Goal: Task Accomplishment & Management: Manage account settings

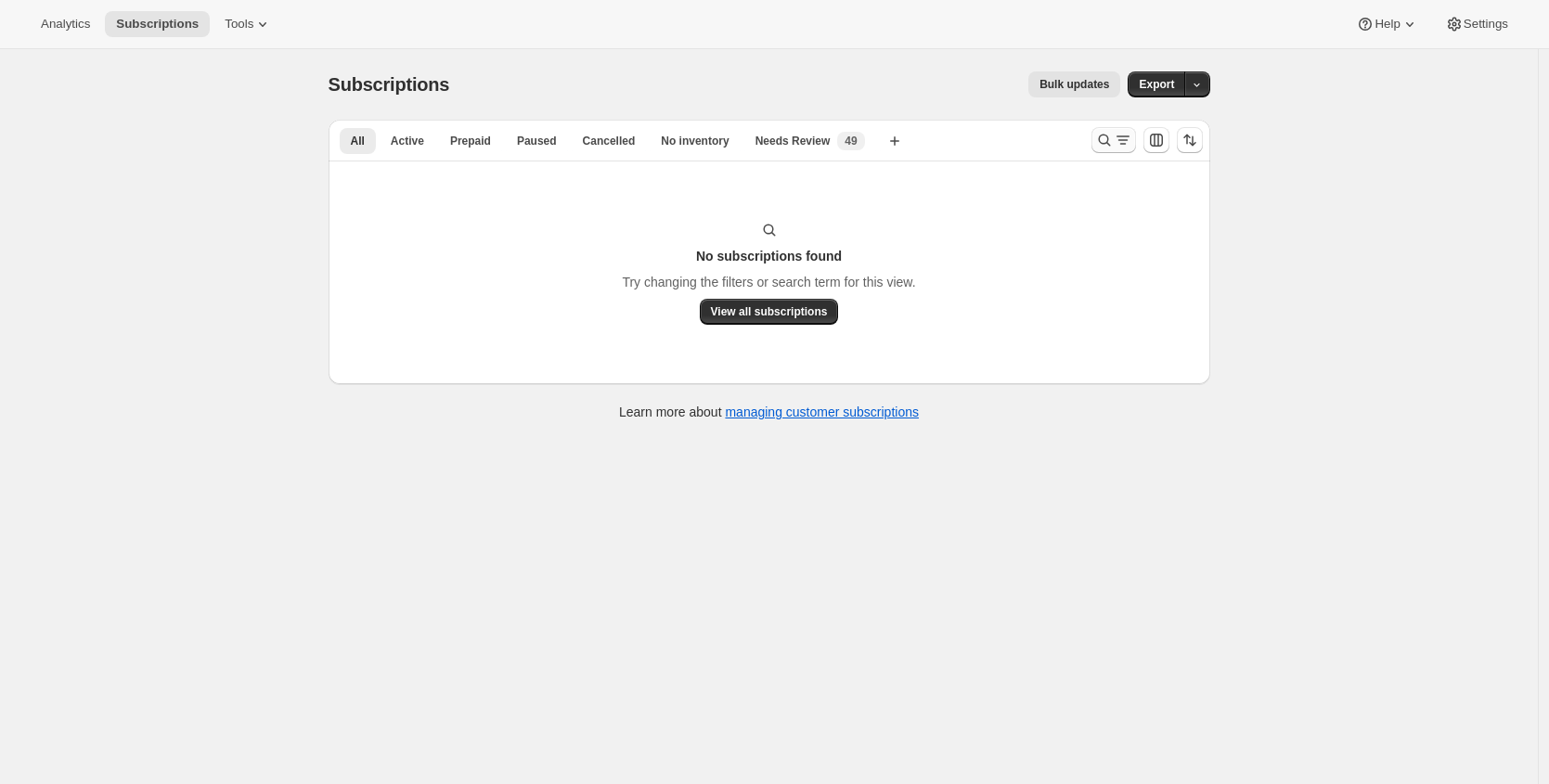
click at [1113, 127] on button "Search and filter results" at bounding box center [1114, 140] width 45 height 26
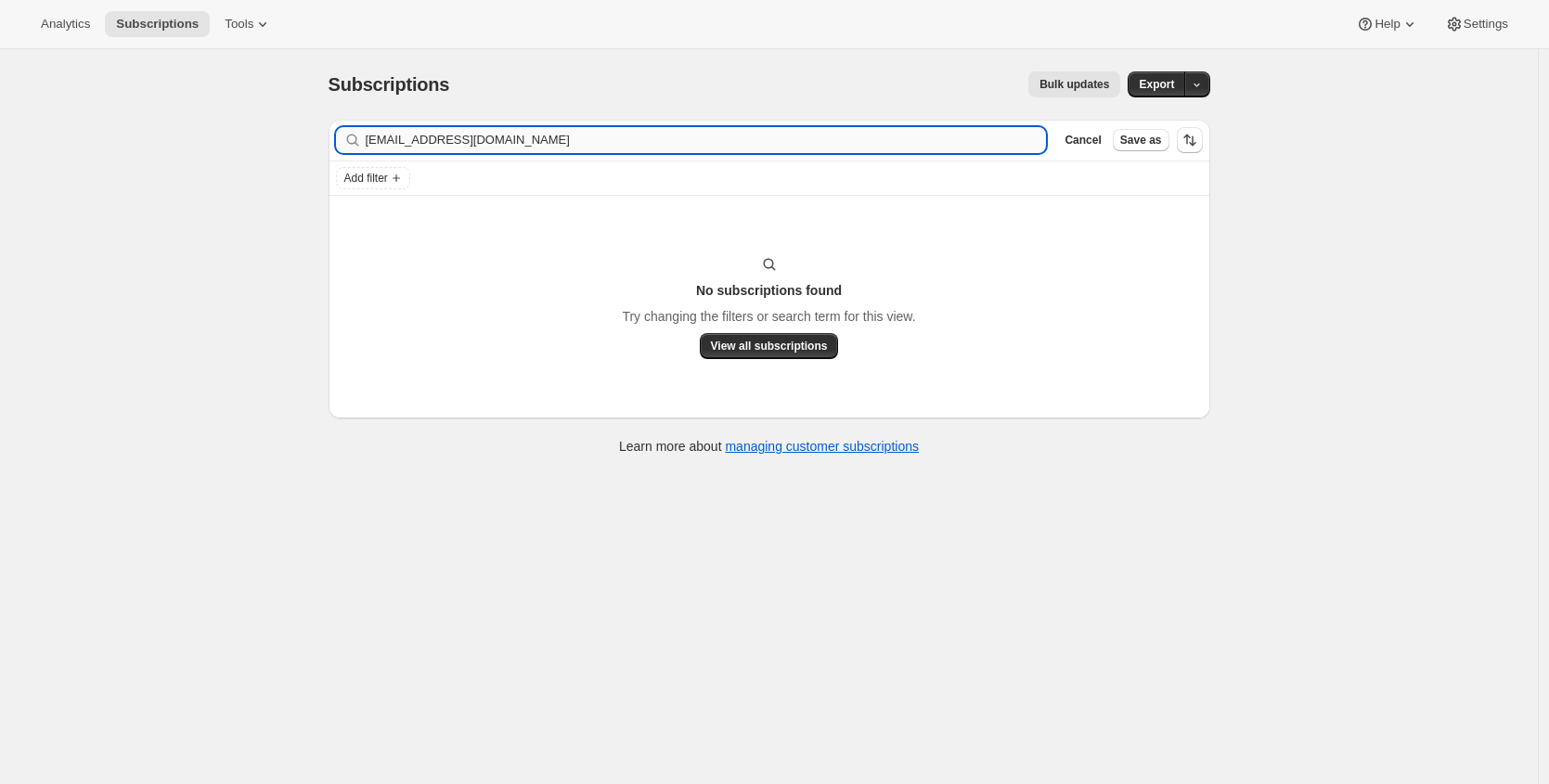
click at [561, 134] on input "[EMAIL_ADDRESS][DOMAIN_NAME]" at bounding box center [706, 140] width 681 height 26
type input "[EMAIL_ADDRESS][DOMAIN_NAME]"
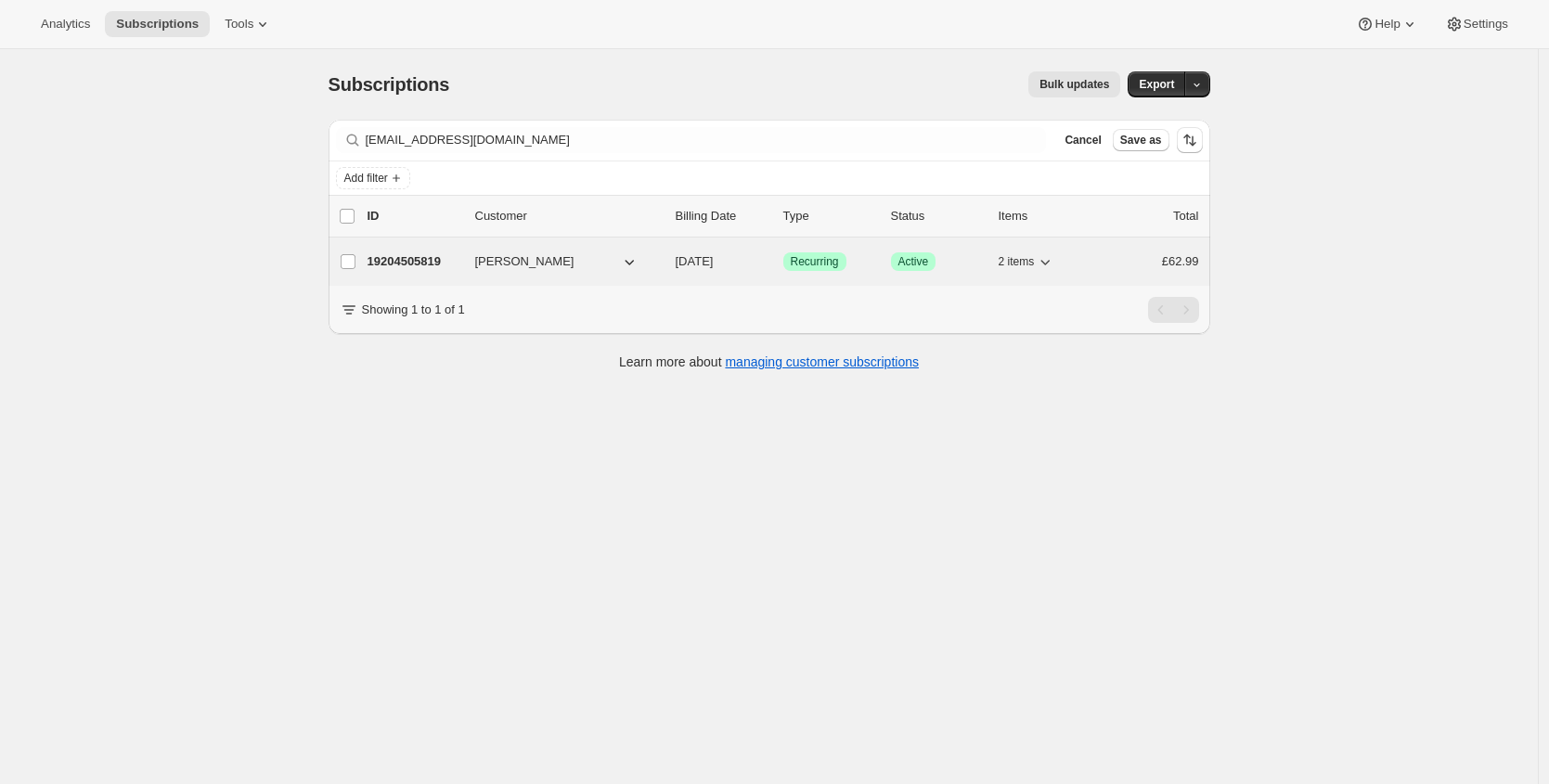
click at [398, 259] on p "19204505819" at bounding box center [414, 261] width 93 height 19
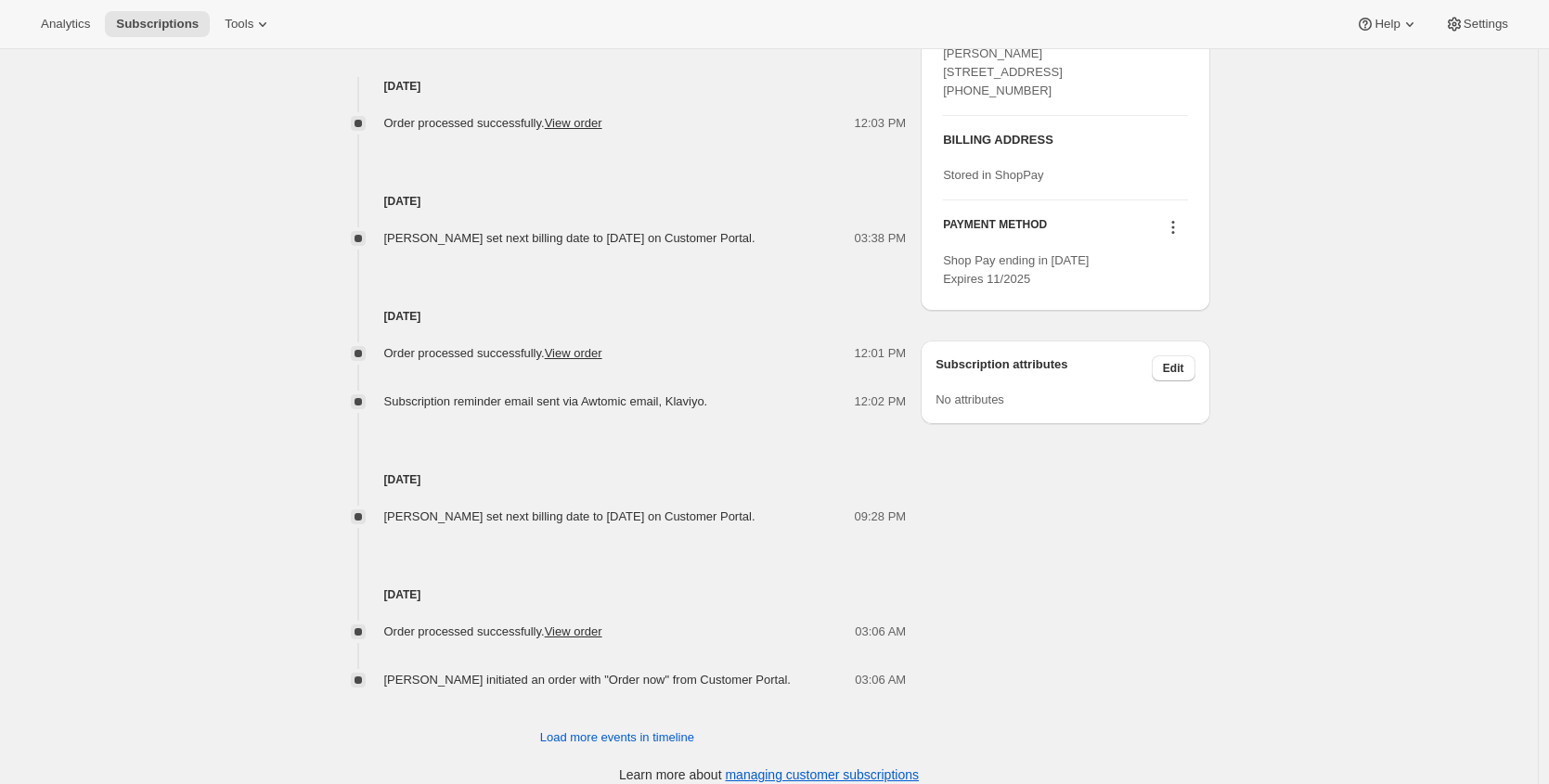
scroll to position [810, 0]
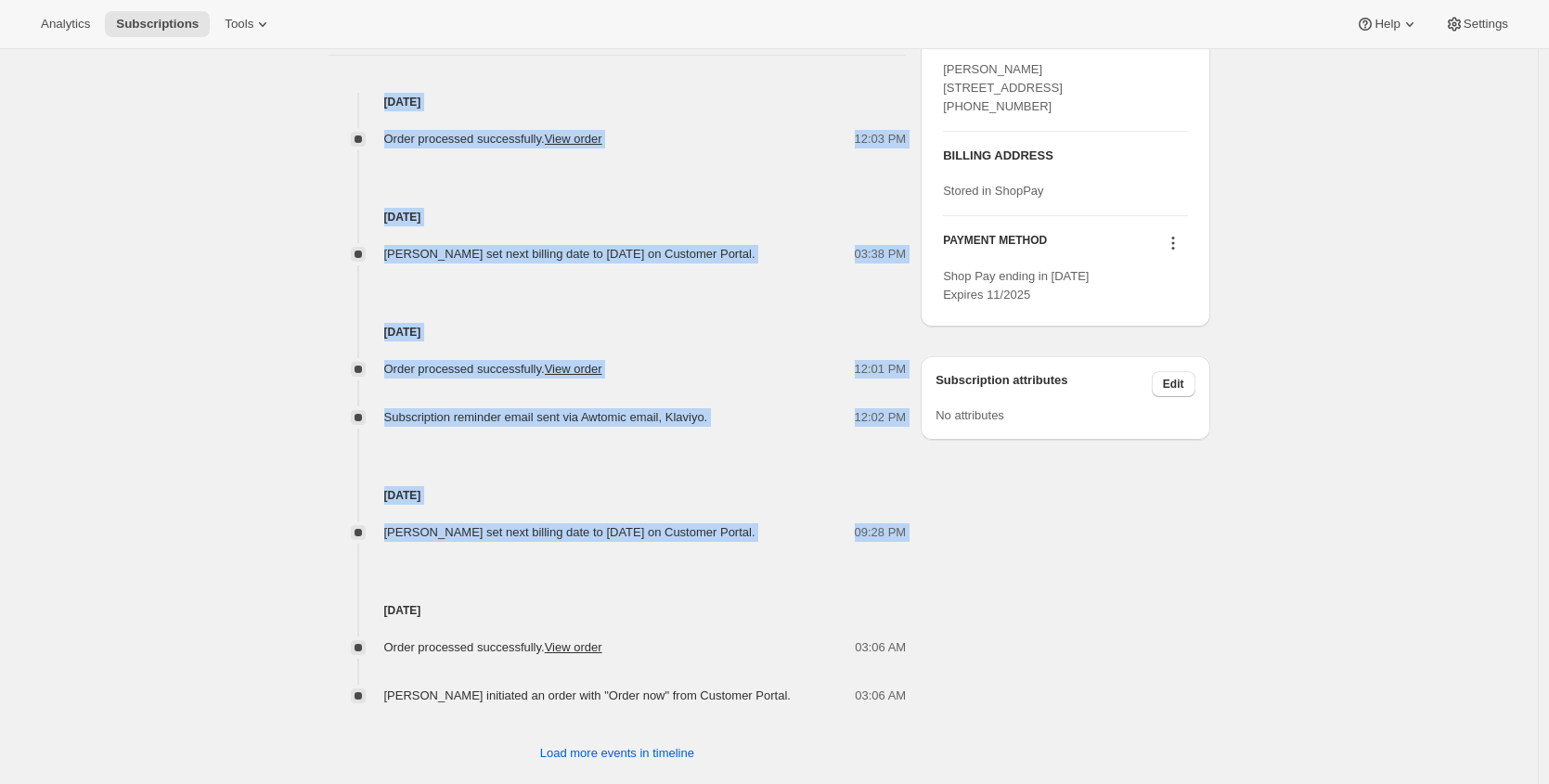
drag, startPoint x: 392, startPoint y: 97, endPoint x: 811, endPoint y: 581, distance: 640.2
click at [811, 581] on div "[DATE] Order processed successfully. View order 12:03 PM [DATE] [PERSON_NAME] s…" at bounding box center [617, 399] width 578 height 612
copy div "[DATE] Order processed successfully. View order 12:03 PM [DATE] [PERSON_NAME] s…"
